Goal: Check status

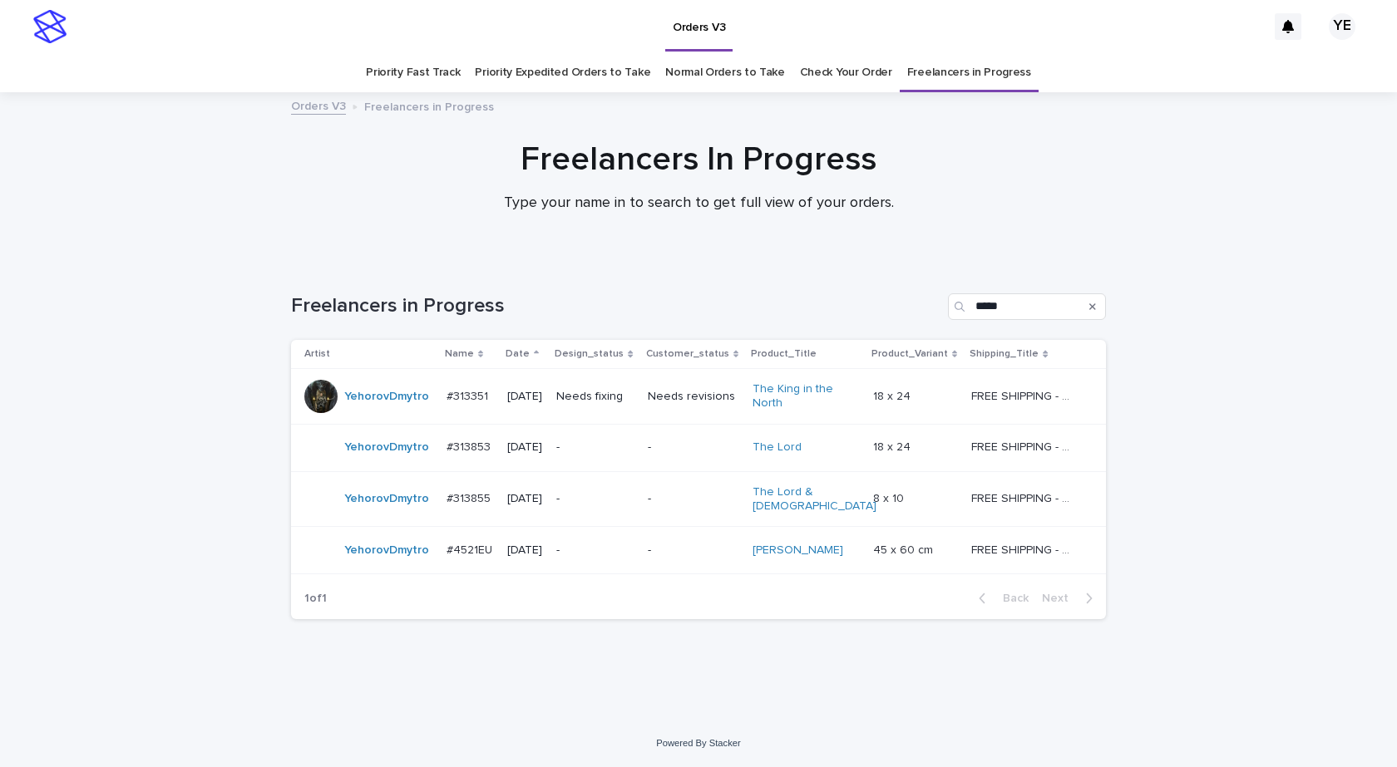
click at [381, 512] on td "YehorovDmytro" at bounding box center [365, 499] width 149 height 56
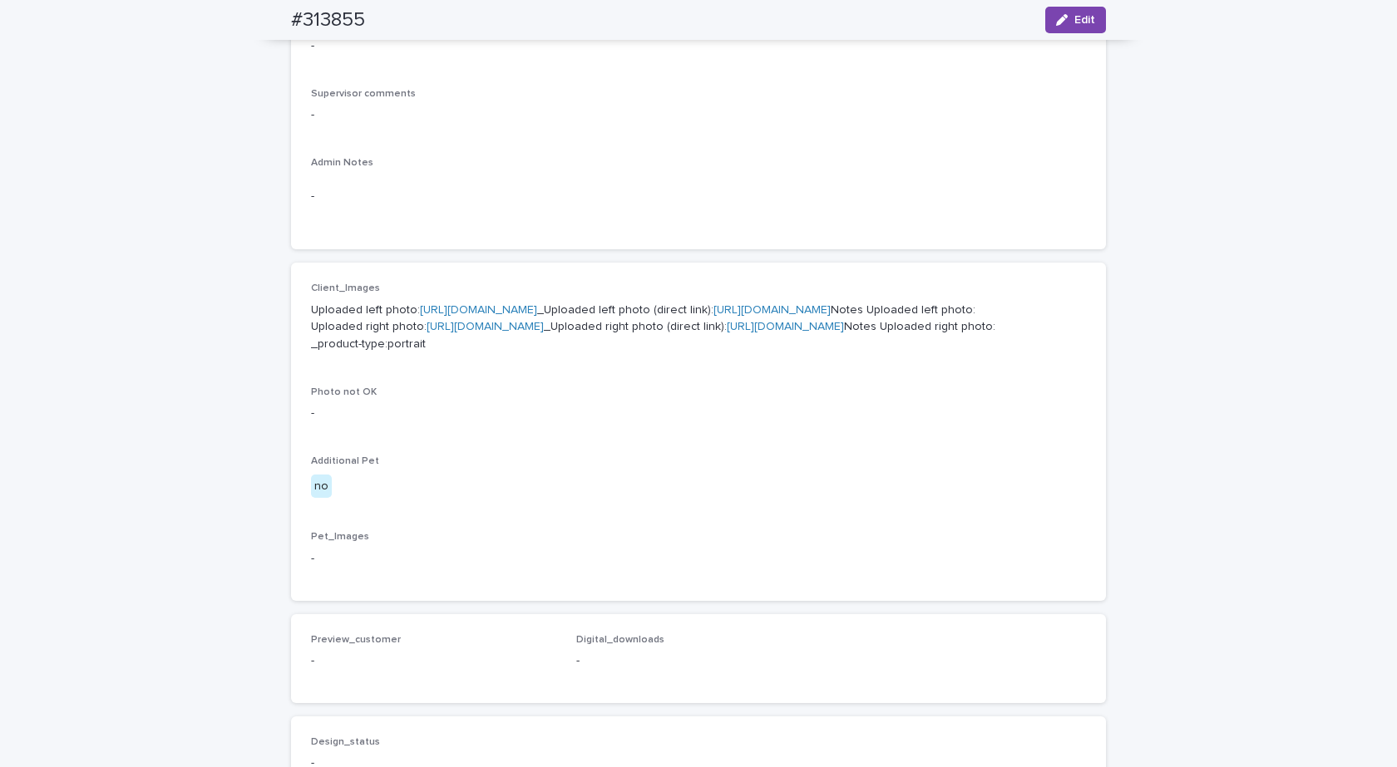
scroll to position [582, 0]
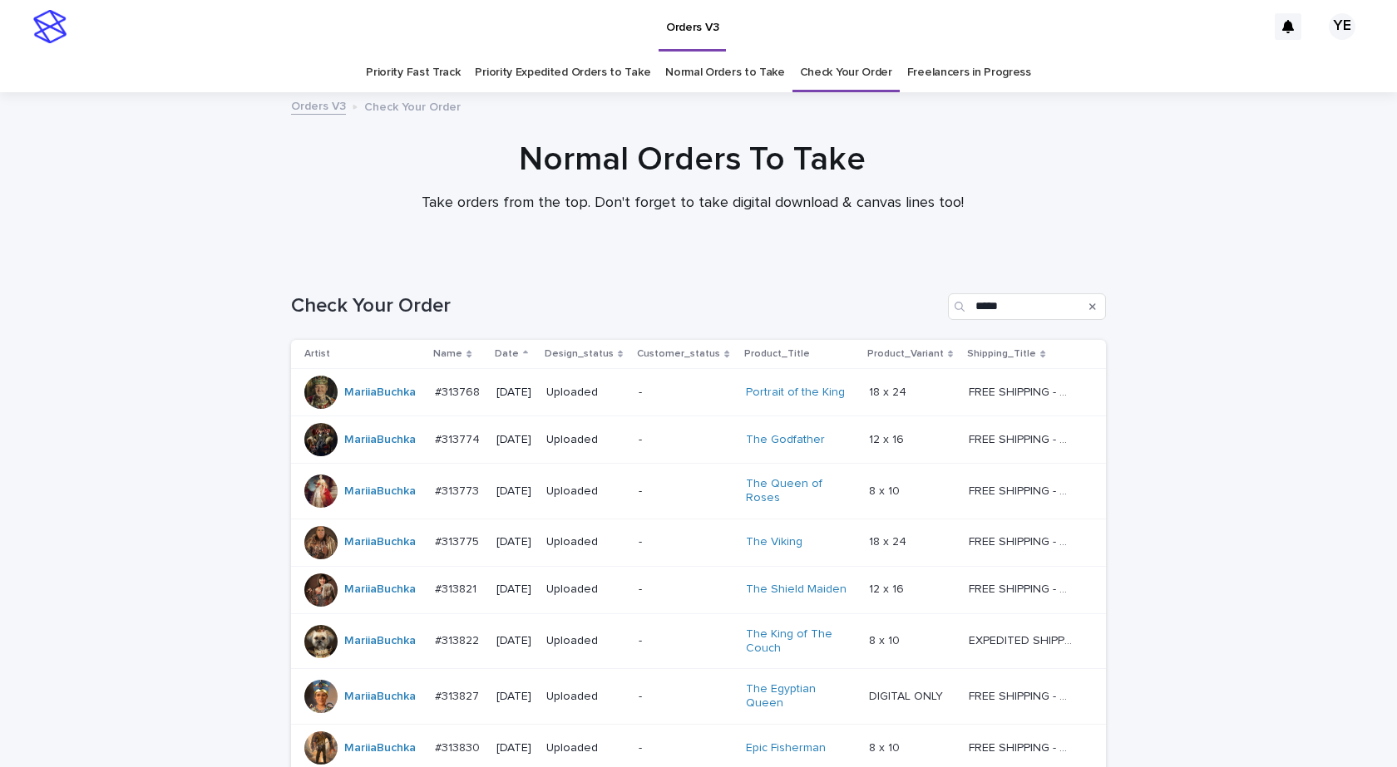
scroll to position [416, 0]
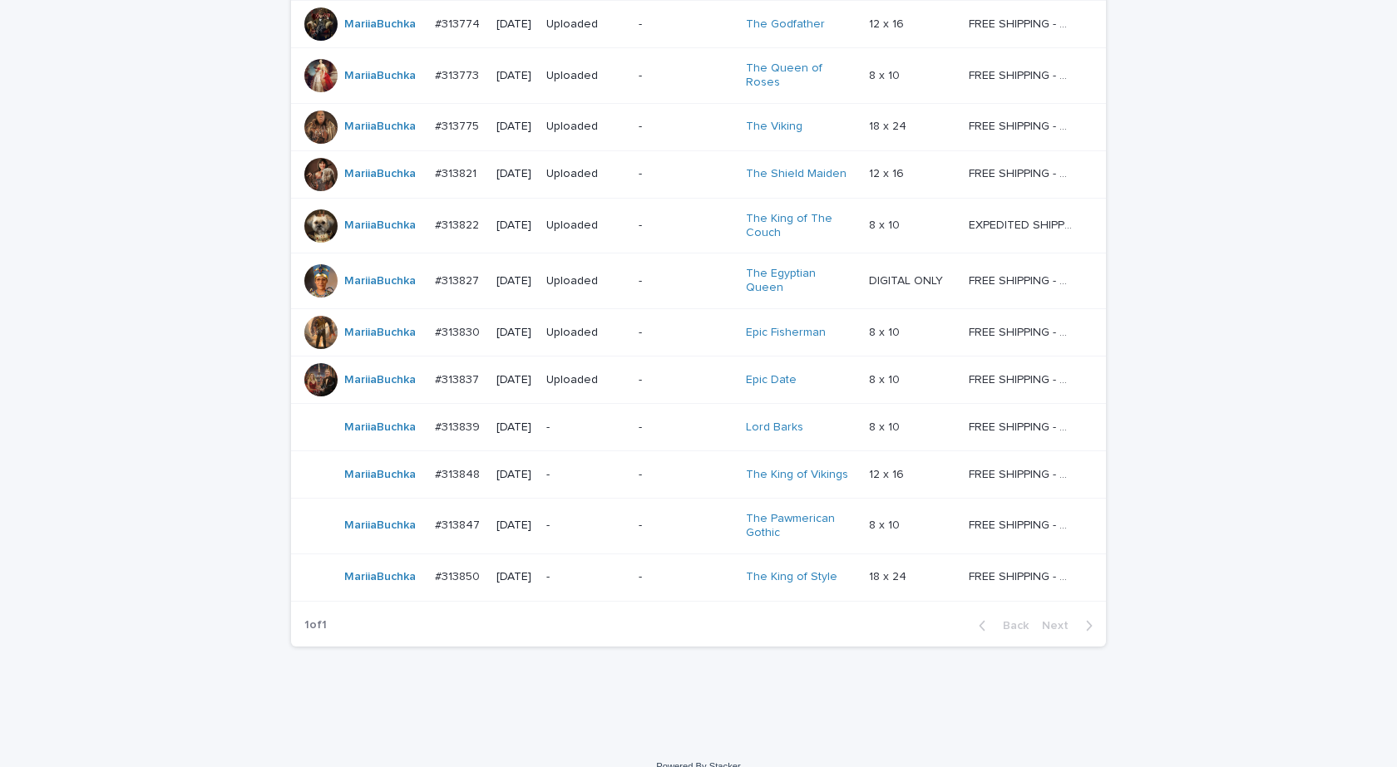
click at [370, 397] on td "MariiaBuchka" at bounding box center [359, 379] width 137 height 47
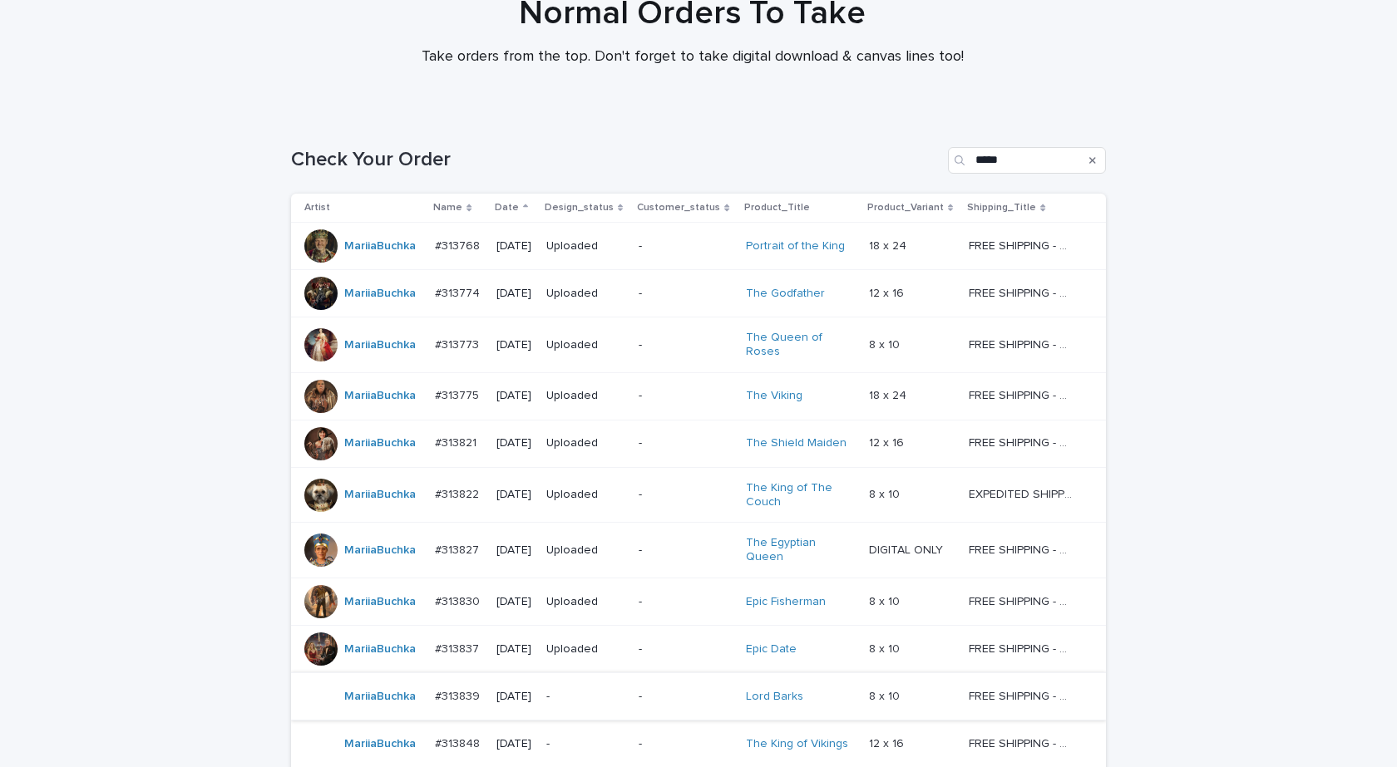
scroll to position [438, 0]
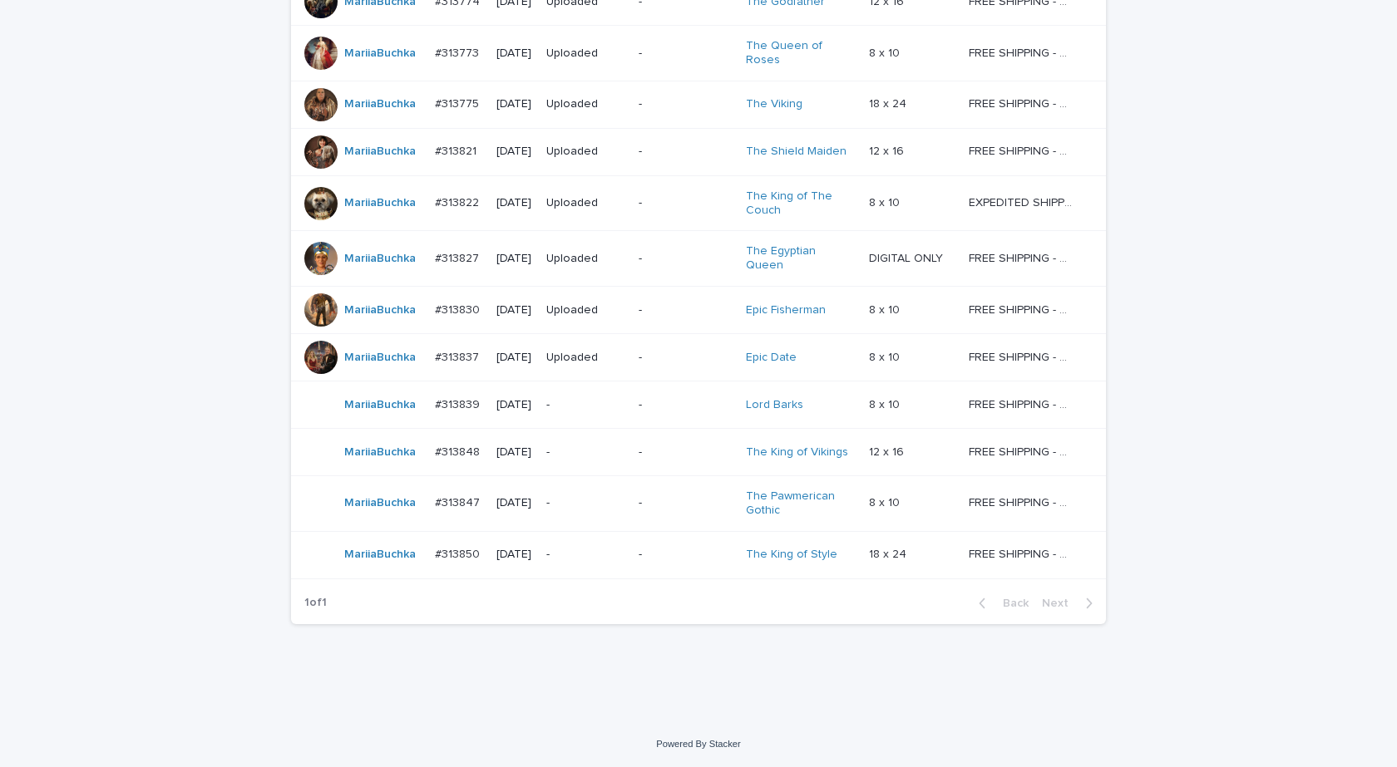
click at [392, 416] on div "MariiaBuchka" at bounding box center [379, 405] width 71 height 27
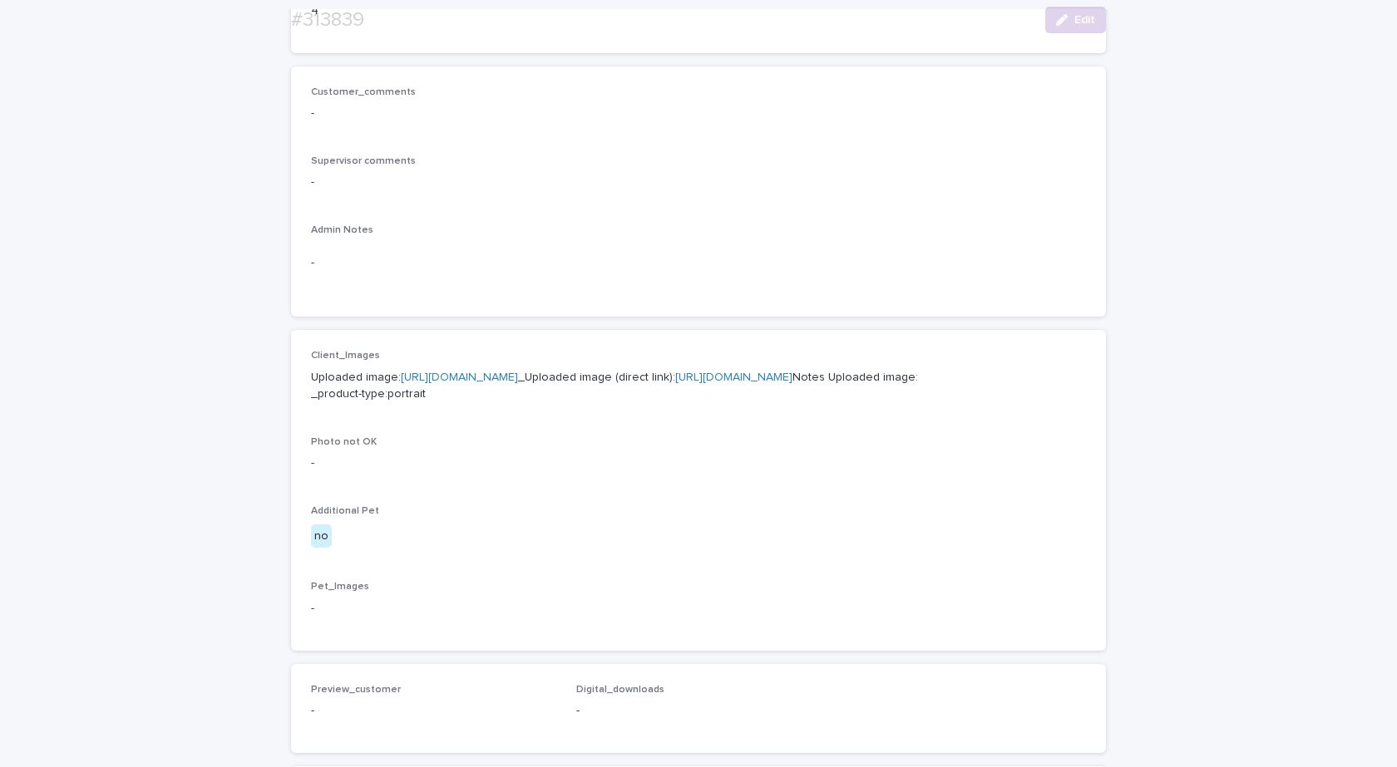
scroll to position [416, 0]
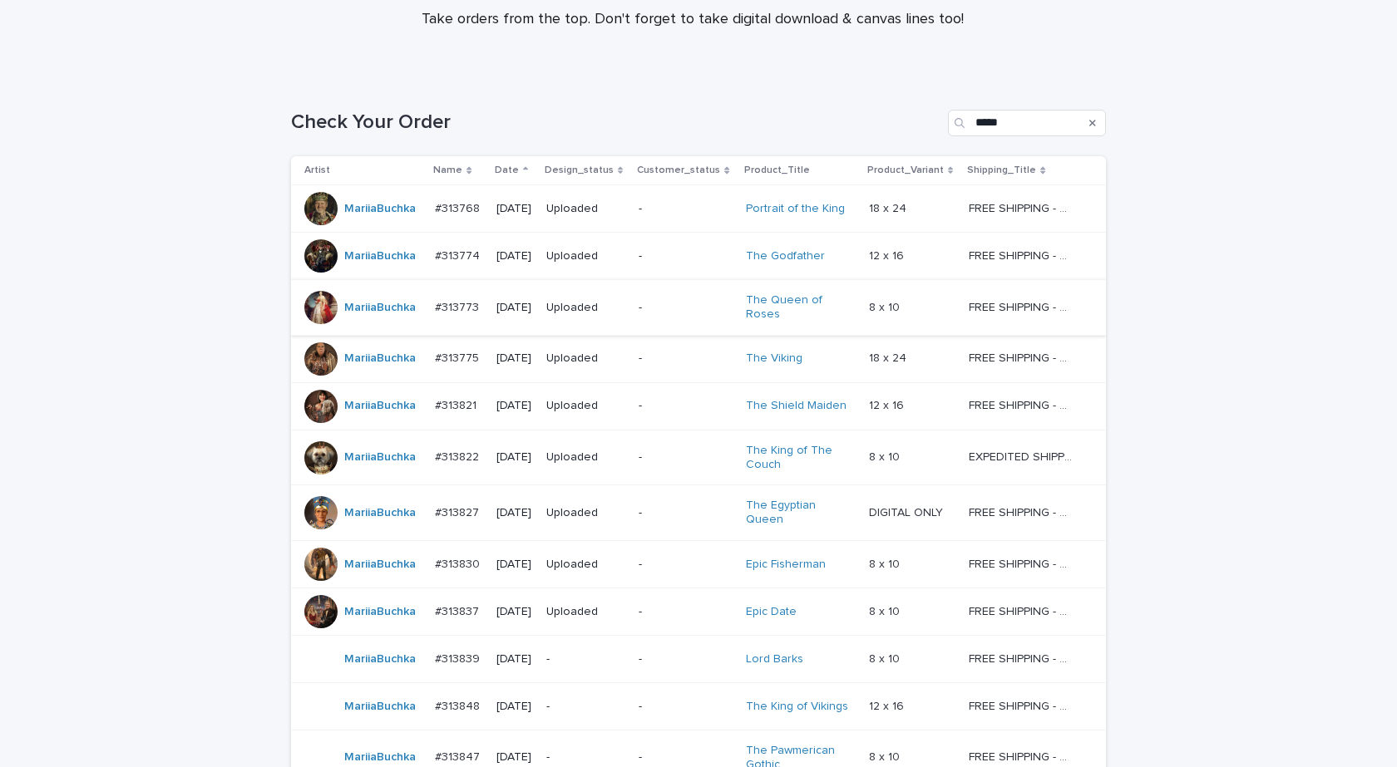
scroll to position [438, 0]
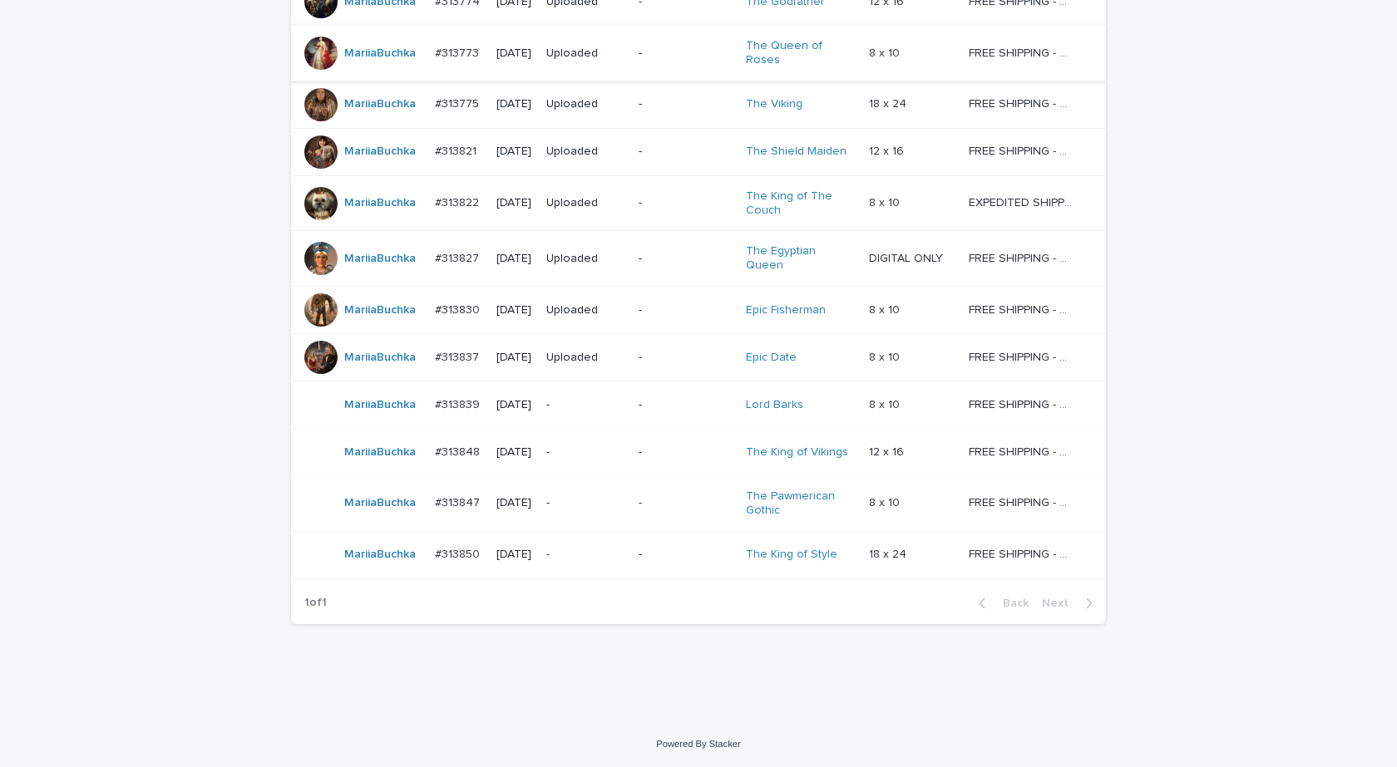
click at [390, 472] on td "MariiaBuchka" at bounding box center [359, 451] width 137 height 47
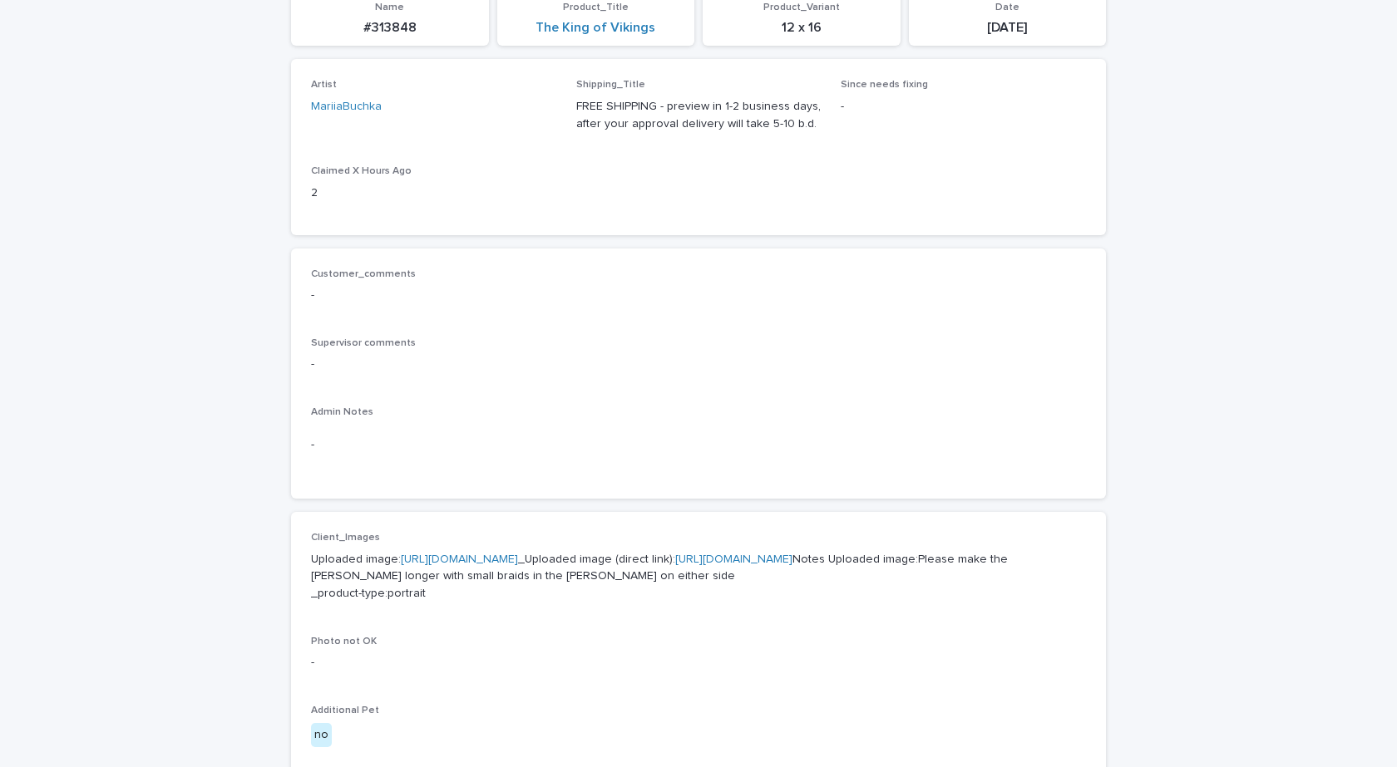
scroll to position [499, 0]
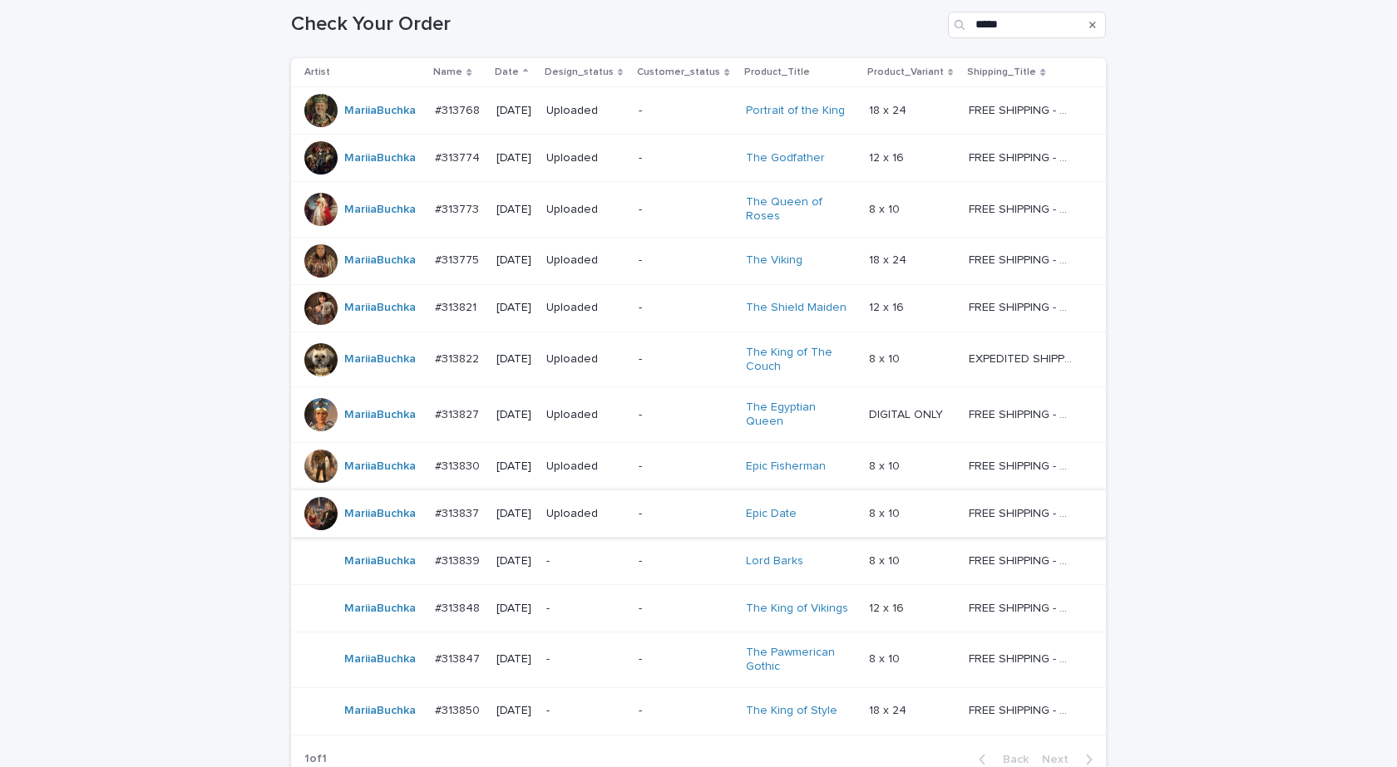
scroll to position [438, 0]
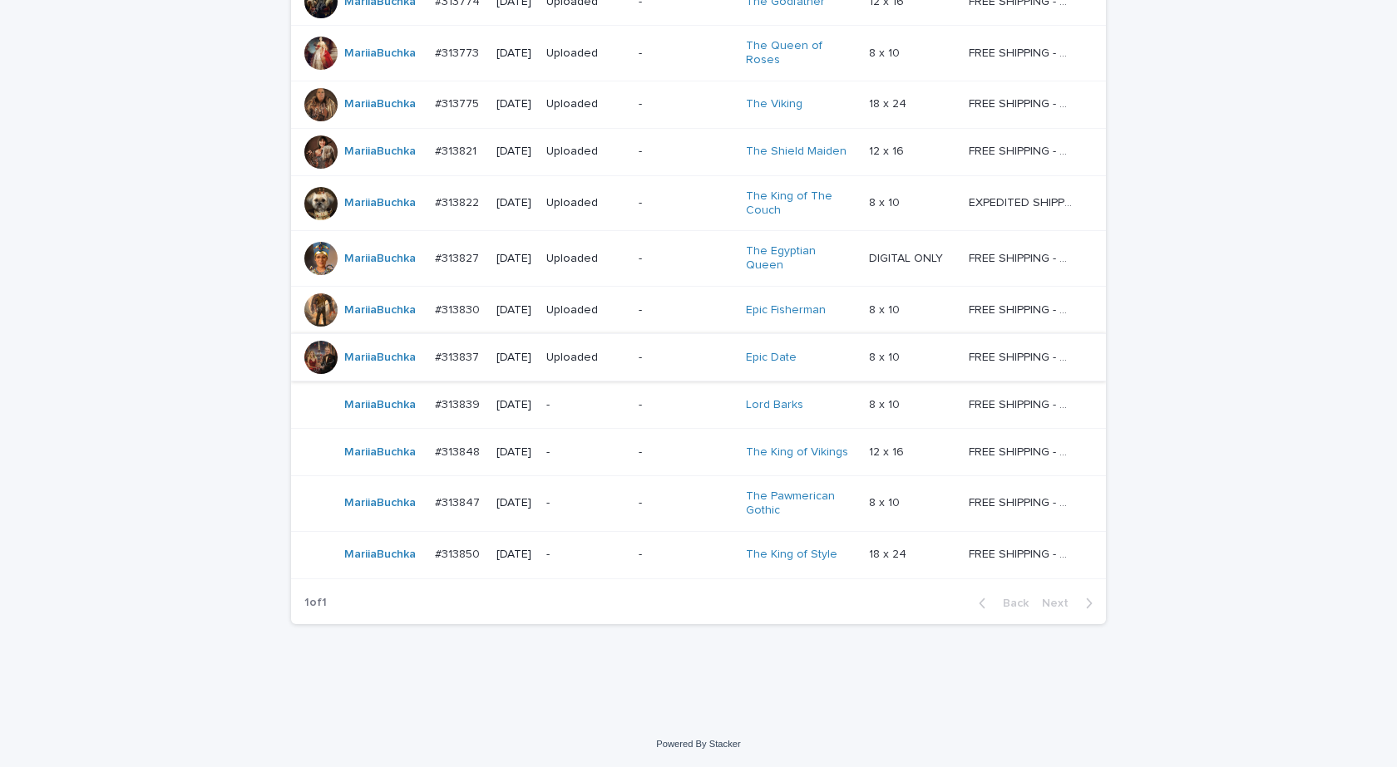
click at [398, 517] on div "MariiaBuchka" at bounding box center [379, 503] width 71 height 27
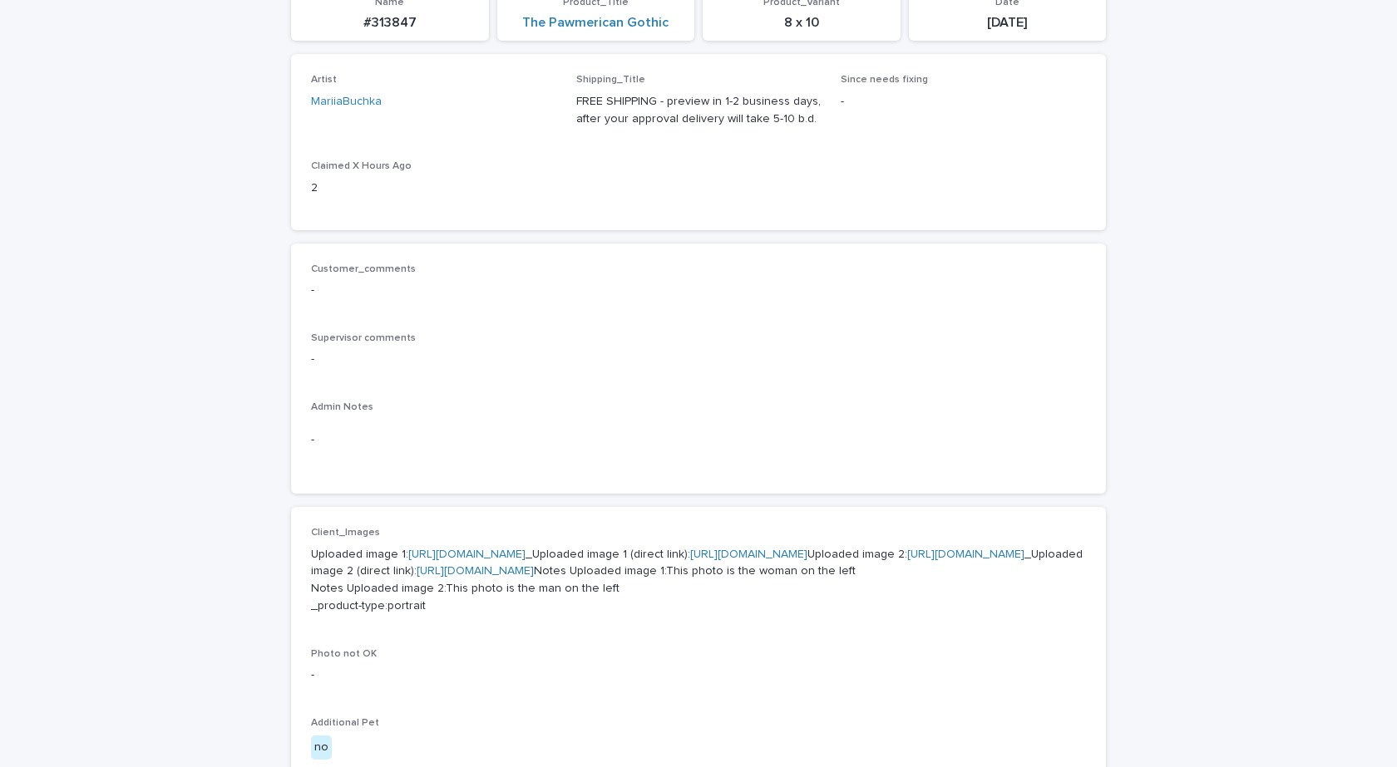
scroll to position [582, 0]
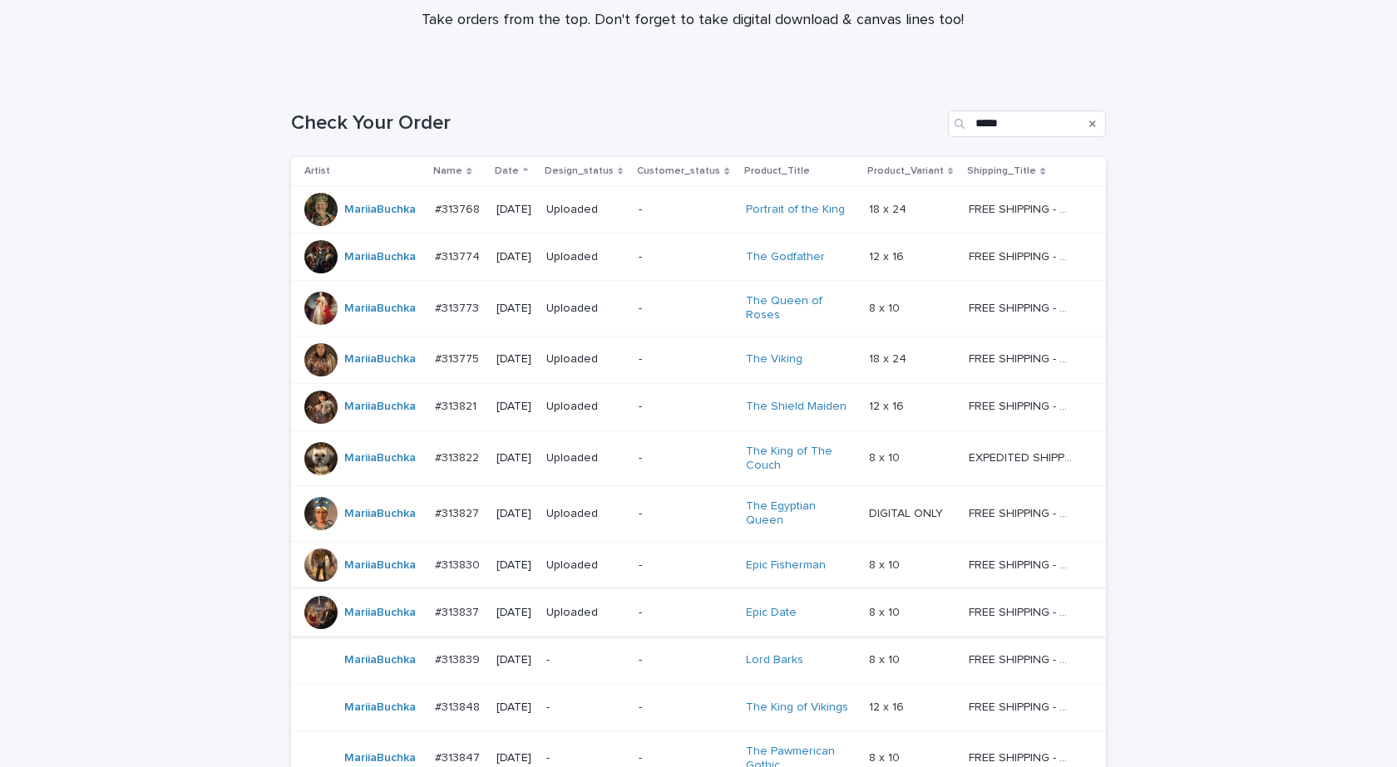
scroll to position [438, 0]
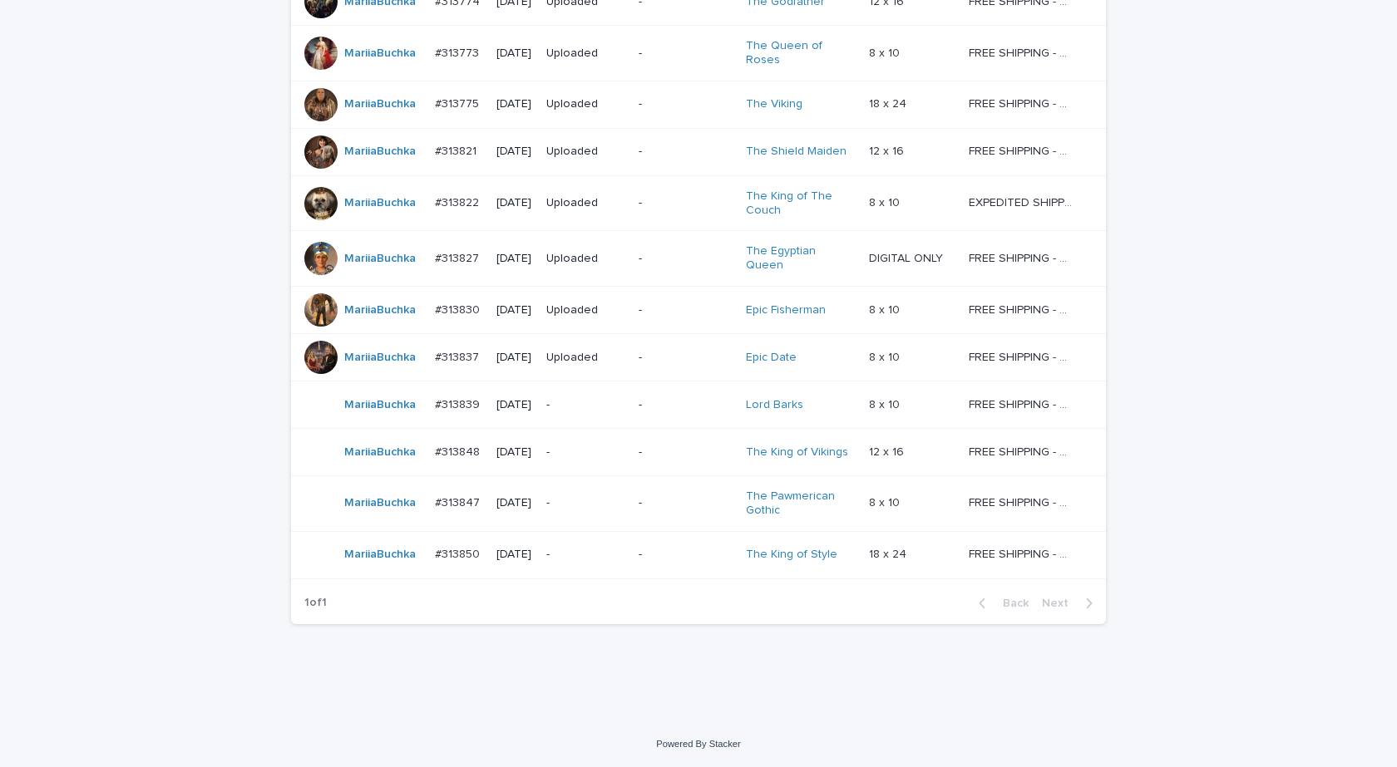
click at [348, 569] on div "MariiaBuchka" at bounding box center [362, 555] width 117 height 33
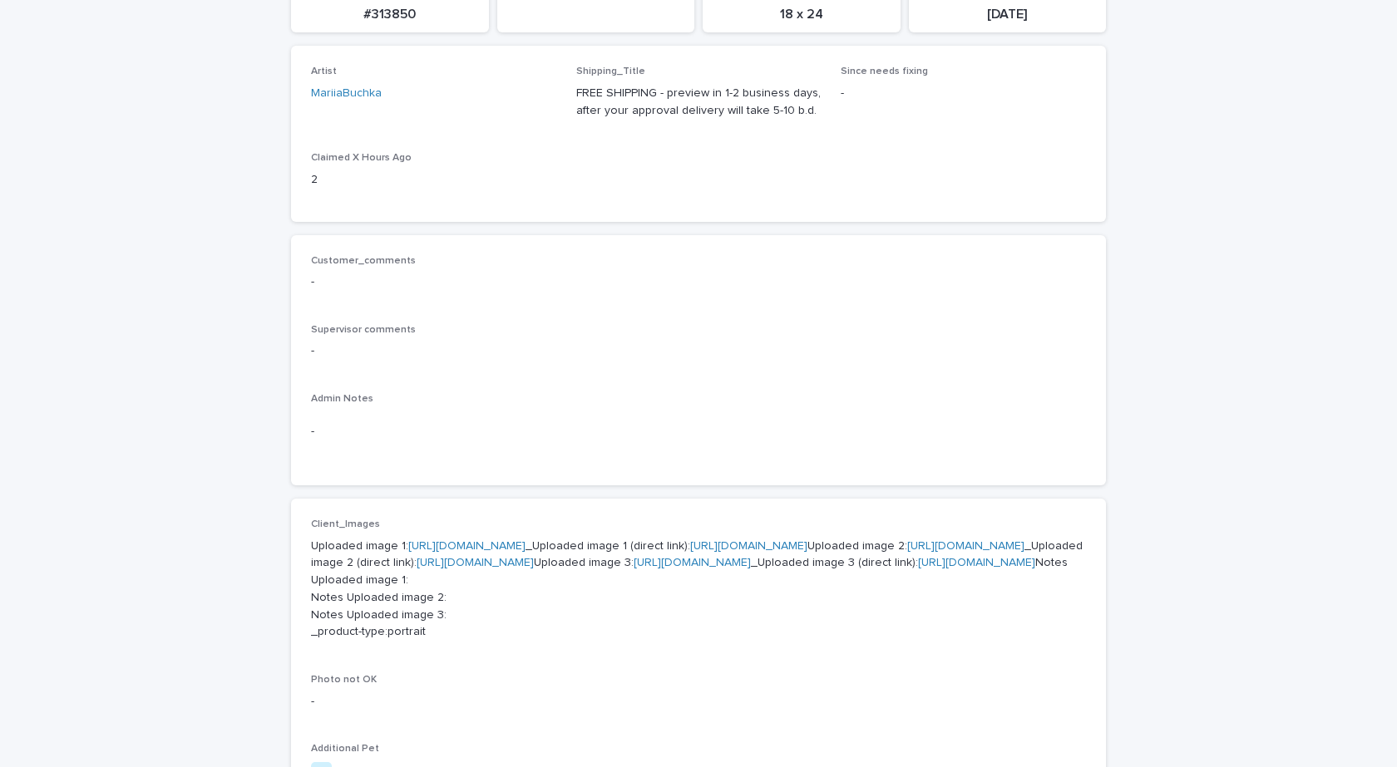
scroll to position [416, 0]
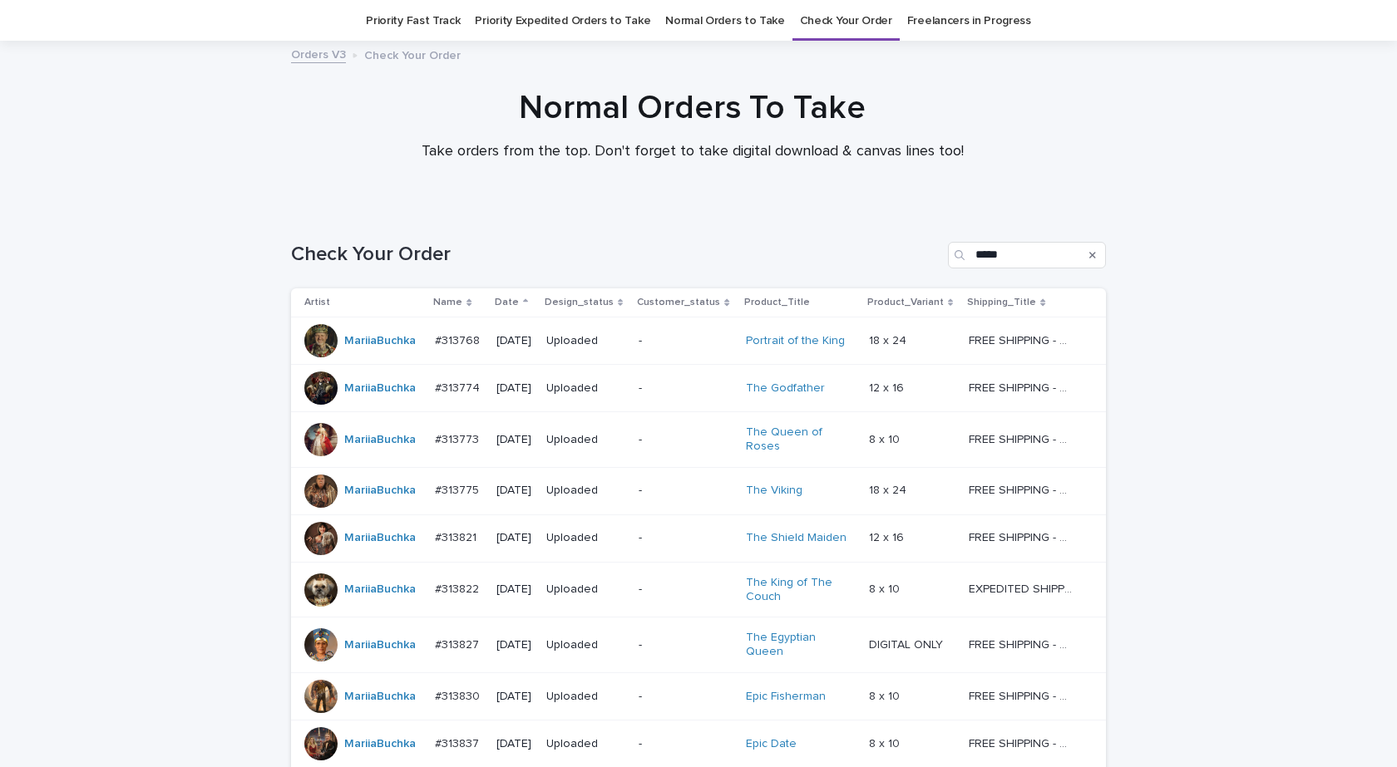
scroll to position [53, 0]
